Goal: Navigation & Orientation: Find specific page/section

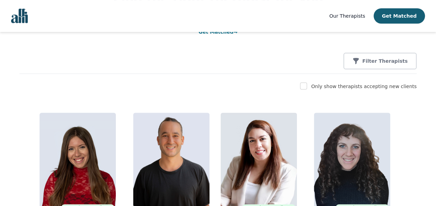
scroll to position [96, 0]
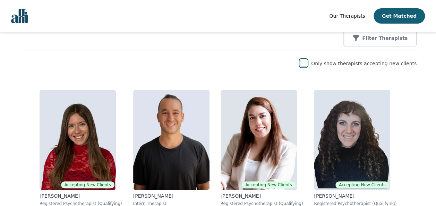
click at [307, 63] on input "checkbox" at bounding box center [303, 63] width 7 height 7
checkbox input "true"
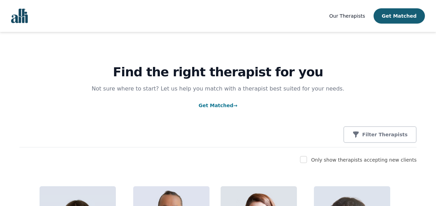
scroll to position [96, 0]
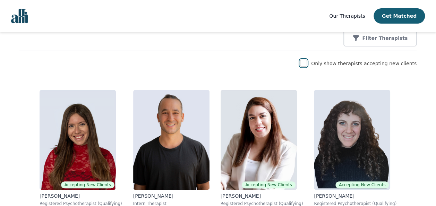
click at [307, 63] on input "checkbox" at bounding box center [303, 63] width 7 height 7
checkbox input "true"
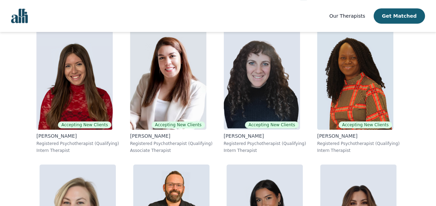
scroll to position [0, 0]
